Goal: Check status

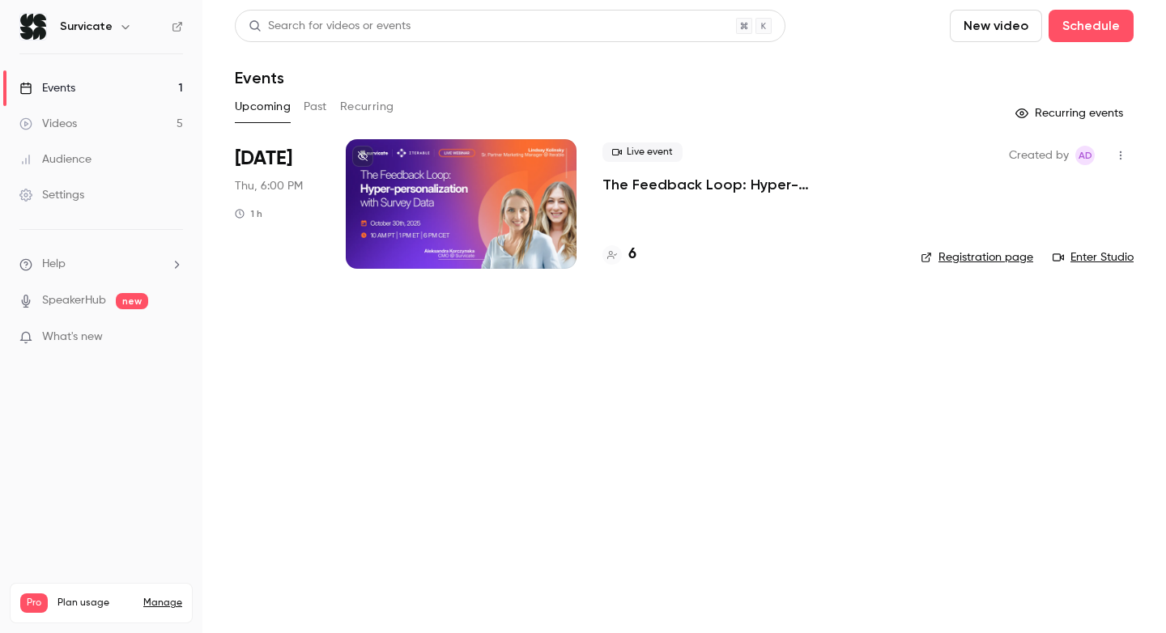
click at [656, 181] on p "The Feedback Loop: Hyper-personalization with Survey Data" at bounding box center [748, 184] width 292 height 19
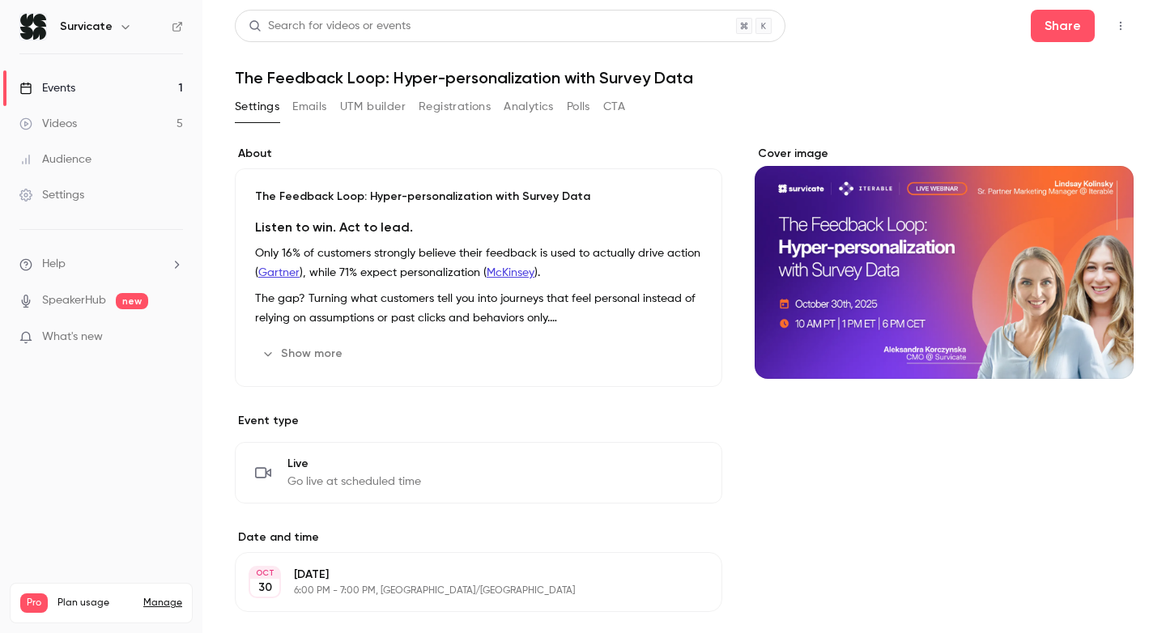
click at [445, 113] on button "Registrations" at bounding box center [455, 107] width 72 height 26
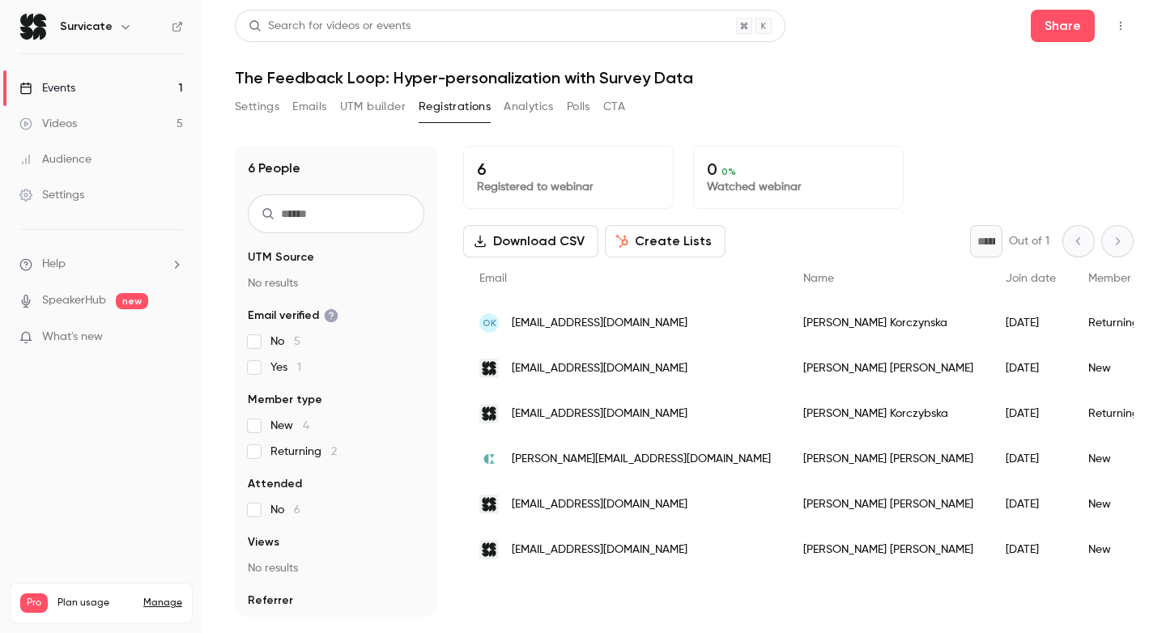
click at [559, 462] on span "[PERSON_NAME][EMAIL_ADDRESS][DOMAIN_NAME]" at bounding box center [641, 459] width 259 height 17
